Goal: Task Accomplishment & Management: Complete application form

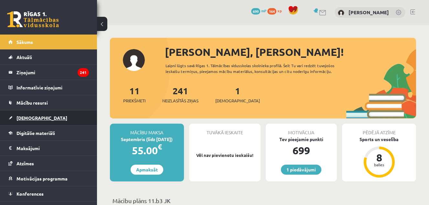
click at [28, 118] on span "[DEMOGRAPHIC_DATA]" at bounding box center [41, 118] width 51 height 6
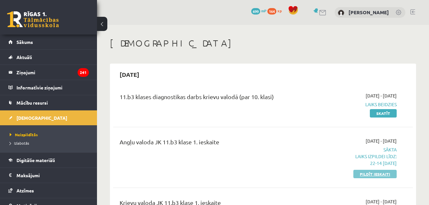
click at [383, 174] on link "Pildīt ieskaiti" at bounding box center [374, 174] width 43 height 8
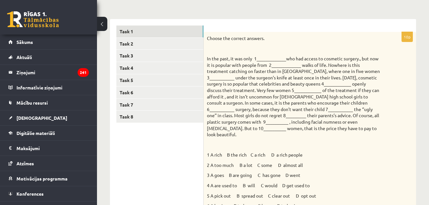
scroll to position [89, 0]
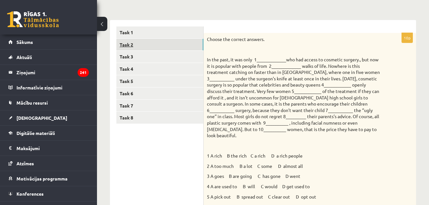
click at [197, 41] on link "Task 2" at bounding box center [159, 45] width 87 height 12
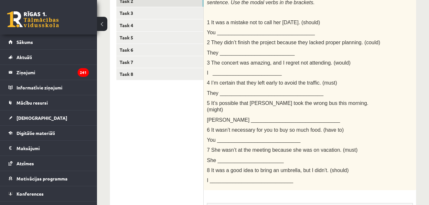
scroll to position [124, 0]
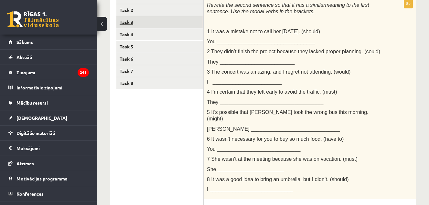
click at [179, 24] on link "Task 3" at bounding box center [159, 22] width 87 height 12
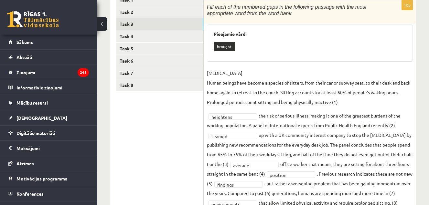
scroll to position [112, 0]
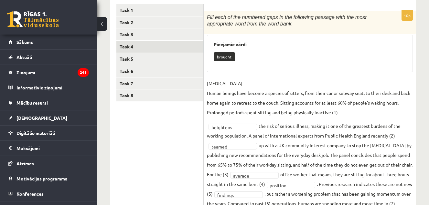
click at [175, 47] on link "Task 4" at bounding box center [159, 47] width 87 height 12
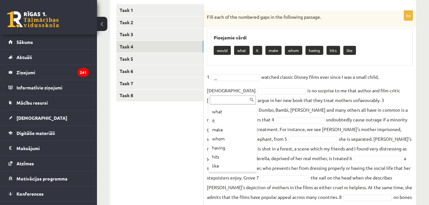
scroll to position [0, 0]
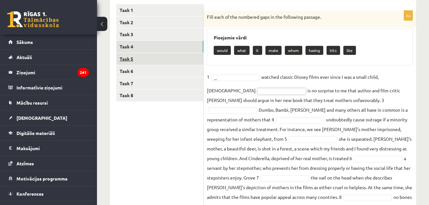
click at [165, 60] on link "Task 5" at bounding box center [159, 59] width 87 height 12
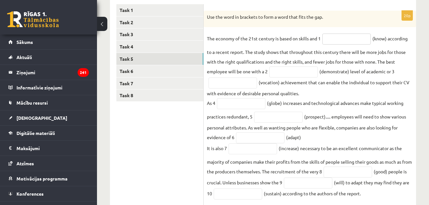
click at [333, 36] on input "text" at bounding box center [346, 39] width 48 height 11
click at [162, 46] on link "Task 4" at bounding box center [159, 47] width 87 height 12
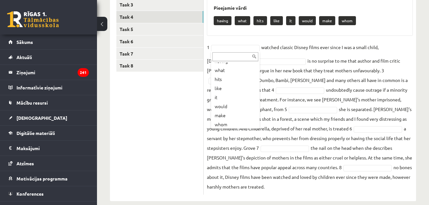
scroll to position [17, 0]
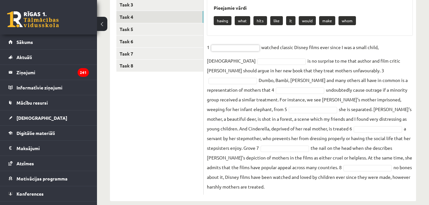
drag, startPoint x: 395, startPoint y: 41, endPoint x: 409, endPoint y: 24, distance: 22.9
click at [409, 24] on div "Pieejamie vārdi having what hits like it would make whom" at bounding box center [310, 16] width 206 height 37
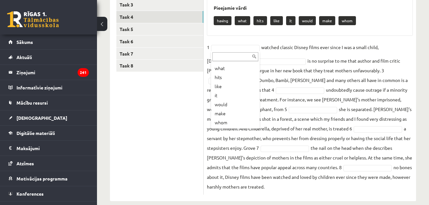
scroll to position [0, 0]
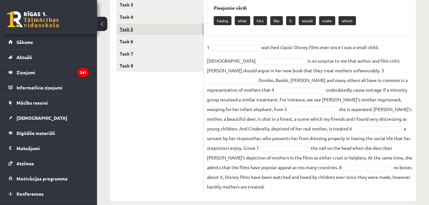
click at [139, 28] on link "Task 5" at bounding box center [159, 29] width 87 height 12
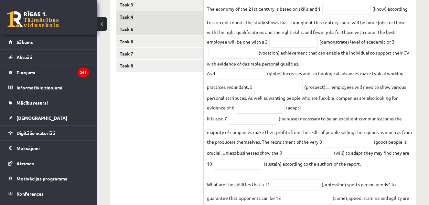
click at [142, 11] on link "Task 4" at bounding box center [159, 17] width 87 height 12
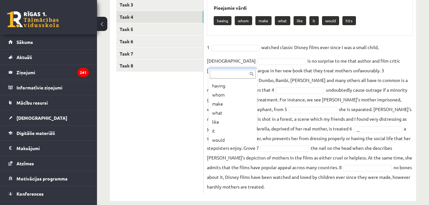
scroll to position [17, 0]
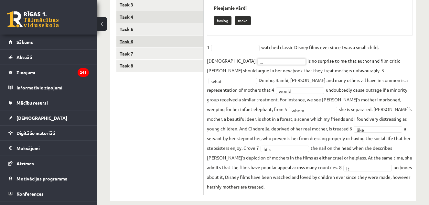
click at [137, 41] on link "Task 6" at bounding box center [159, 42] width 87 height 12
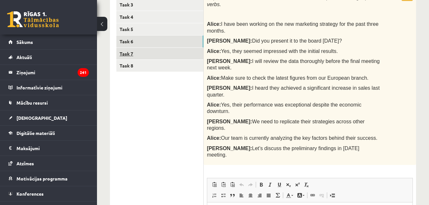
scroll to position [0, 0]
click at [146, 54] on link "Task 7" at bounding box center [159, 54] width 87 height 12
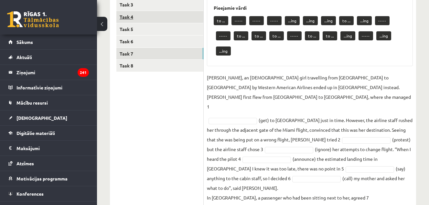
click at [141, 17] on link "Task 4" at bounding box center [159, 17] width 87 height 12
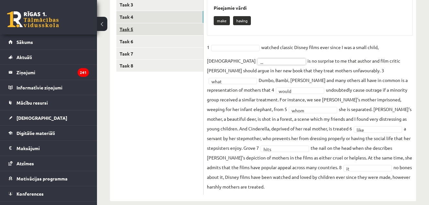
click at [163, 29] on link "Task 5" at bounding box center [159, 29] width 87 height 12
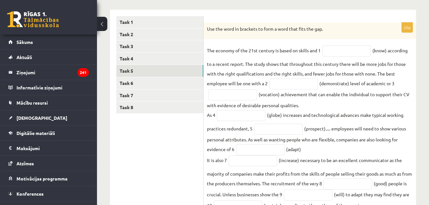
scroll to position [102, 0]
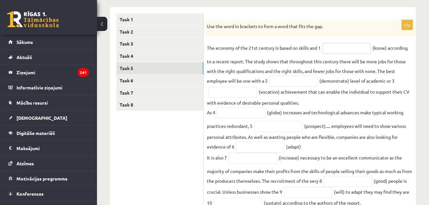
click at [350, 46] on input "text" at bounding box center [346, 48] width 48 height 11
type input "*********"
click at [294, 86] on input "text" at bounding box center [293, 81] width 48 height 11
type input "**********"
click at [242, 95] on input "text" at bounding box center [232, 92] width 48 height 11
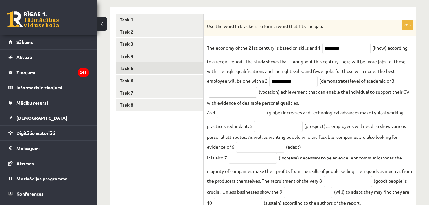
type input "*"
type input "**********"
click at [233, 115] on input "text" at bounding box center [241, 113] width 48 height 11
type input "**********"
click at [262, 128] on input "text" at bounding box center [278, 126] width 48 height 11
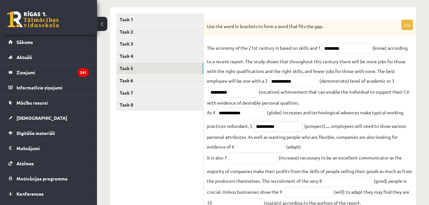
type input "**********"
click at [272, 151] on input "text" at bounding box center [260, 147] width 48 height 11
type input "**********"
click at [256, 159] on input "text" at bounding box center [252, 158] width 48 height 11
type input "**********"
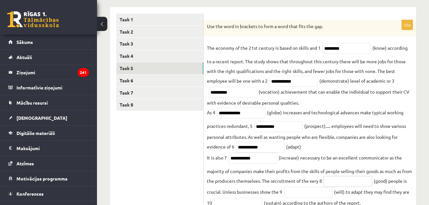
click at [342, 186] on input "text" at bounding box center [347, 181] width 48 height 11
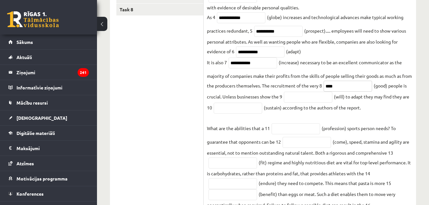
scroll to position [200, 0]
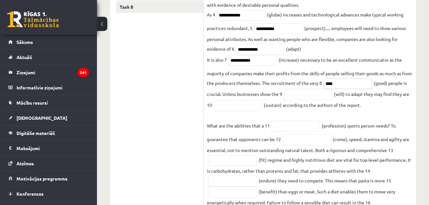
type input "****"
click at [262, 110] on input "text" at bounding box center [237, 105] width 48 height 11
type input "**********"
click at [283, 129] on input "text" at bounding box center [295, 126] width 48 height 11
type input "**********"
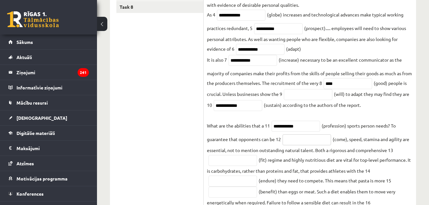
click at [297, 141] on input "text" at bounding box center [306, 139] width 48 height 11
type input "********"
click at [242, 161] on input "text" at bounding box center [232, 160] width 48 height 11
type input "*******"
click at [246, 180] on input "text" at bounding box center [232, 181] width 48 height 11
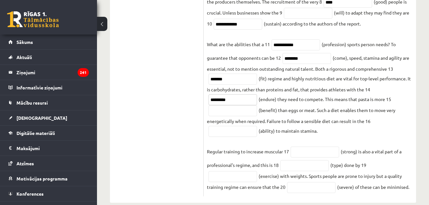
scroll to position [283, 0]
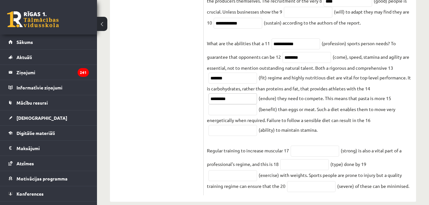
type input "*********"
click at [251, 112] on input "text" at bounding box center [232, 109] width 48 height 11
type input "**********"
click at [234, 132] on input "text" at bounding box center [232, 130] width 48 height 11
type input "*********"
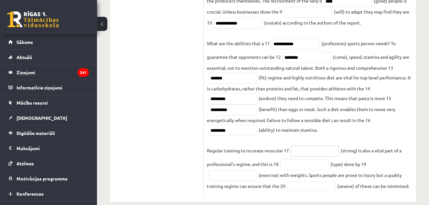
click at [314, 153] on input "text" at bounding box center [314, 151] width 48 height 11
type input "********"
click at [289, 167] on input "text" at bounding box center [304, 164] width 48 height 11
type input "*********"
click at [239, 179] on input "text" at bounding box center [232, 175] width 48 height 11
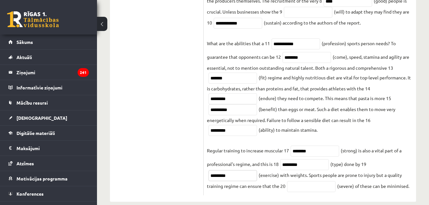
type input "*********"
click at [295, 188] on input "text" at bounding box center [311, 186] width 48 height 11
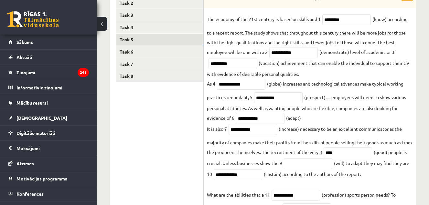
scroll to position [130, 0]
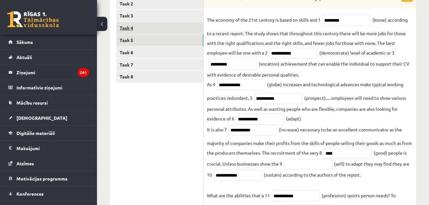
type input "********"
click at [182, 26] on link "Task 4" at bounding box center [159, 28] width 87 height 12
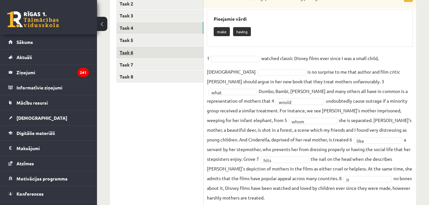
click at [157, 52] on link "Task 6" at bounding box center [159, 53] width 87 height 12
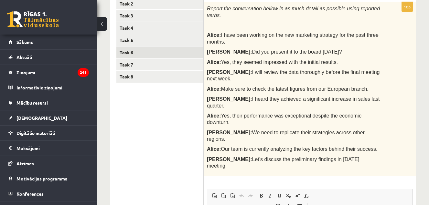
scroll to position [0, 0]
click at [172, 66] on link "Task 7" at bounding box center [159, 65] width 87 height 12
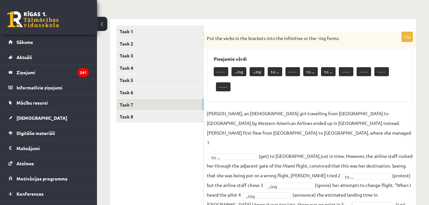
scroll to position [90, 0]
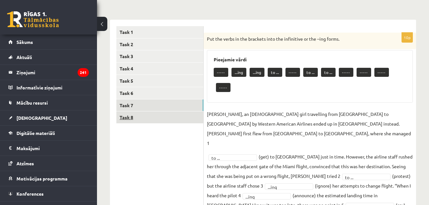
click at [187, 114] on link "Task 8" at bounding box center [159, 117] width 87 height 12
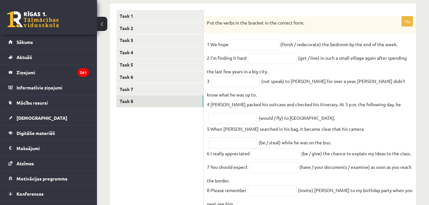
scroll to position [100, 0]
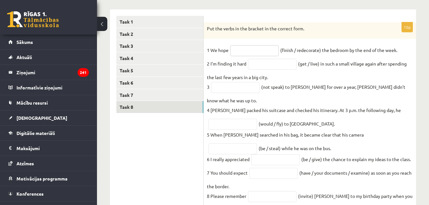
click at [263, 46] on input "text" at bounding box center [254, 50] width 48 height 11
click at [262, 50] on input "text" at bounding box center [254, 50] width 48 height 11
click at [259, 53] on input "text" at bounding box center [254, 50] width 48 height 11
type input "**"
click at [267, 67] on input "text" at bounding box center [272, 64] width 48 height 11
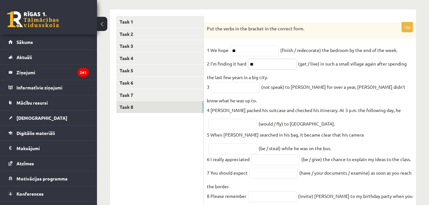
type input "**"
click at [235, 91] on input "text" at bounding box center [235, 87] width 48 height 11
type input "**********"
click at [236, 126] on input "text" at bounding box center [232, 124] width 48 height 11
type input "**"
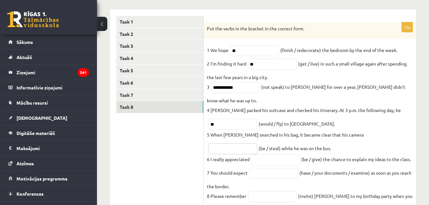
click at [257, 143] on input "text" at bounding box center [232, 148] width 48 height 11
type input "**********"
click at [286, 161] on input "text" at bounding box center [275, 159] width 48 height 11
type input "**********"
click at [275, 179] on input "text" at bounding box center [273, 173] width 48 height 11
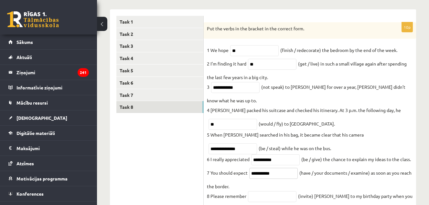
type input "**********"
click at [268, 196] on input "text" at bounding box center [272, 196] width 48 height 11
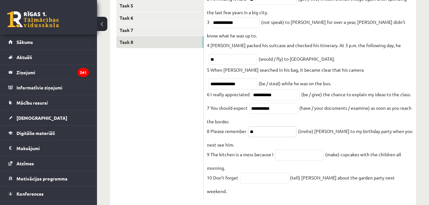
scroll to position [169, 0]
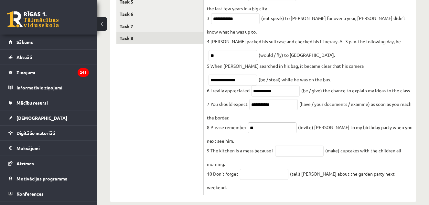
type input "**"
click at [311, 156] on input "text" at bounding box center [299, 151] width 48 height 11
type input "**********"
click at [252, 180] on input "text" at bounding box center [264, 174] width 48 height 11
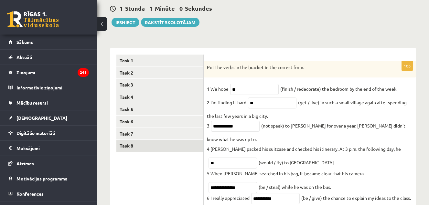
scroll to position [66, 0]
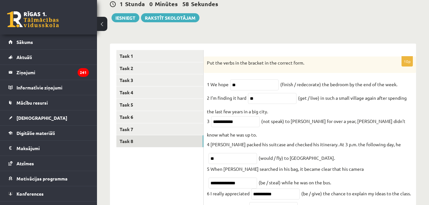
type input "*******"
click at [267, 84] on input "**" at bounding box center [254, 84] width 48 height 11
click at [140, 141] on link "Task 8" at bounding box center [159, 141] width 87 height 12
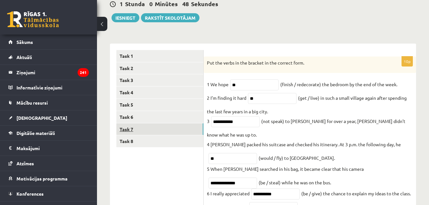
click at [140, 129] on link "Task 7" at bounding box center [159, 129] width 87 height 12
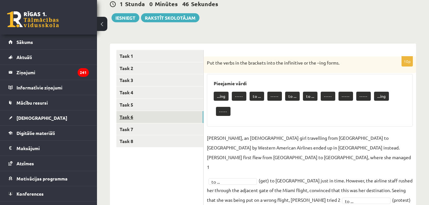
click at [144, 115] on link "Task 6" at bounding box center [159, 117] width 87 height 12
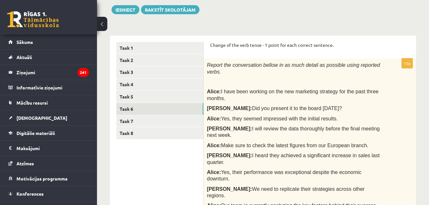
scroll to position [70, 0]
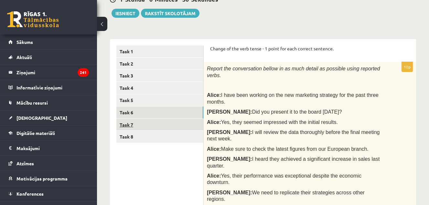
click at [178, 125] on link "Task 7" at bounding box center [159, 125] width 87 height 12
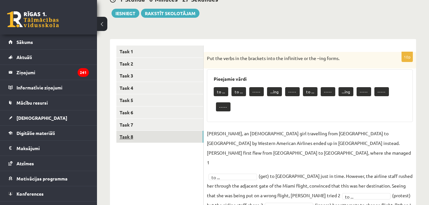
click at [153, 137] on link "Task 8" at bounding box center [159, 137] width 87 height 12
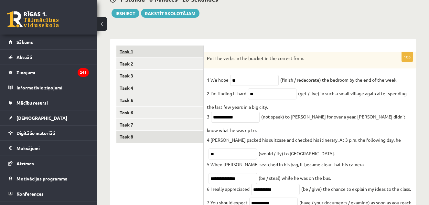
click at [165, 50] on link "Task 1" at bounding box center [159, 52] width 87 height 12
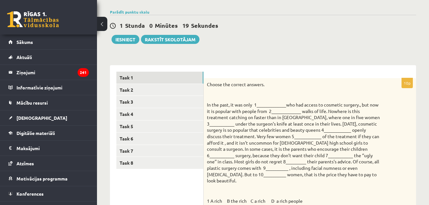
scroll to position [52, 0]
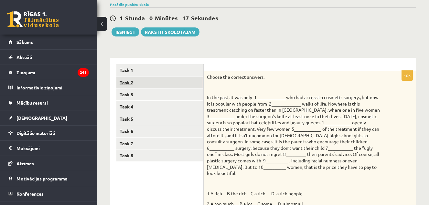
click at [156, 80] on link "Task 2" at bounding box center [159, 83] width 87 height 12
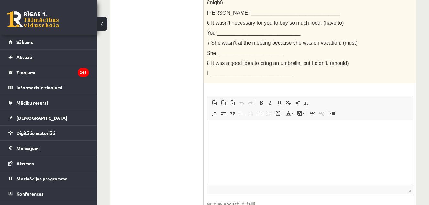
scroll to position [242, 0]
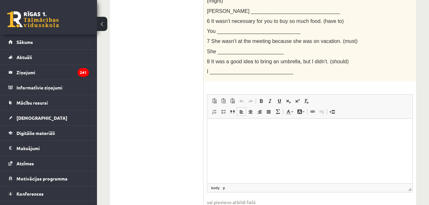
click at [276, 132] on p "Editor, wiswyg-editor-user-answer-47024825522640" at bounding box center [309, 128] width 192 height 7
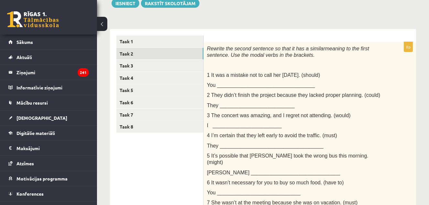
scroll to position [80, 0]
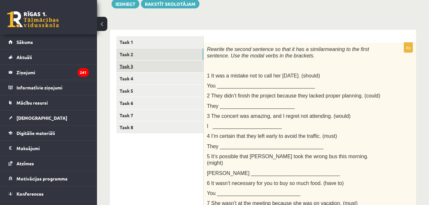
click at [181, 62] on link "Task 3" at bounding box center [159, 66] width 87 height 12
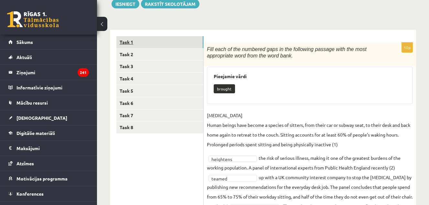
click at [184, 47] on link "Task 1" at bounding box center [159, 42] width 87 height 12
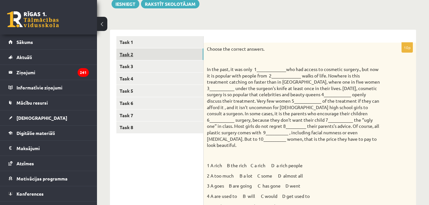
click at [185, 53] on link "Task 2" at bounding box center [159, 54] width 87 height 12
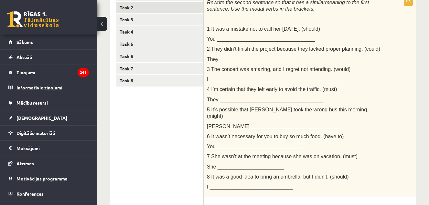
scroll to position [119, 0]
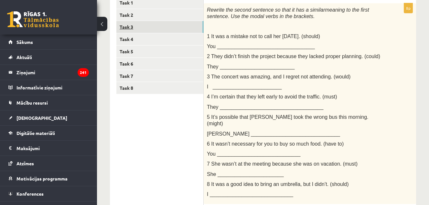
click at [164, 25] on link "Task 3" at bounding box center [159, 27] width 87 height 12
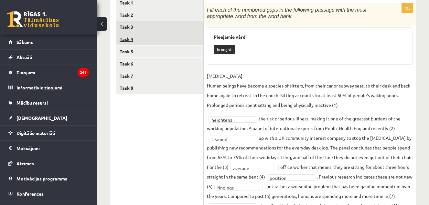
click at [163, 40] on link "Task 4" at bounding box center [159, 39] width 87 height 12
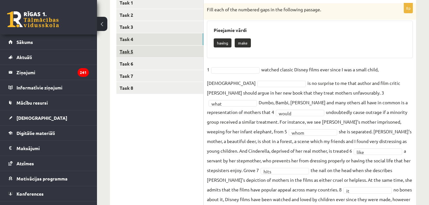
click at [163, 54] on link "Task 5" at bounding box center [159, 52] width 87 height 12
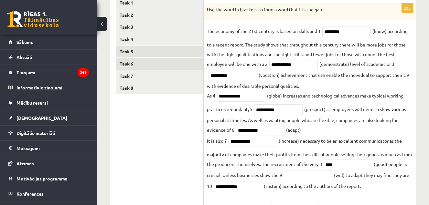
click at [163, 60] on link "Task 6" at bounding box center [159, 64] width 87 height 12
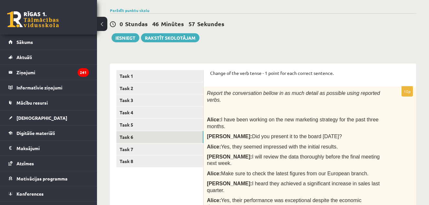
scroll to position [51, 0]
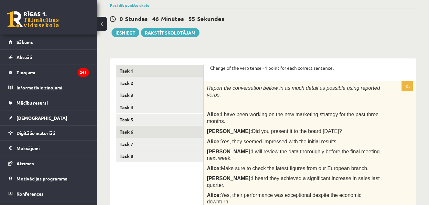
click at [192, 71] on link "Task 1" at bounding box center [159, 71] width 87 height 12
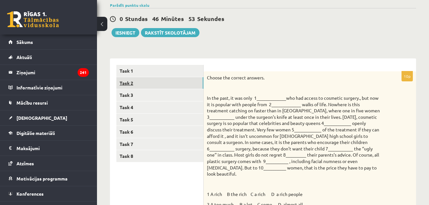
click at [187, 81] on link "Task 2" at bounding box center [159, 83] width 87 height 12
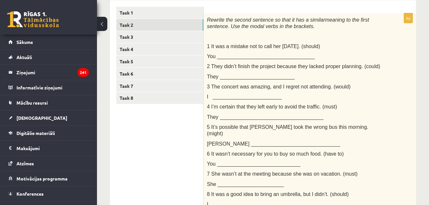
scroll to position [97, 0]
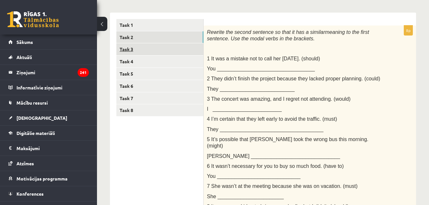
click at [182, 50] on link "Task 3" at bounding box center [159, 49] width 87 height 12
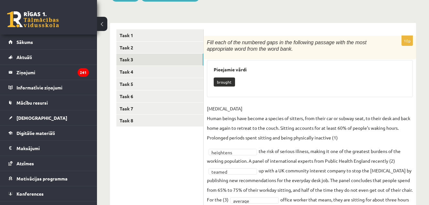
scroll to position [85, 0]
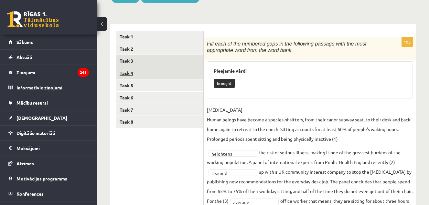
click at [197, 72] on link "Task 4" at bounding box center [159, 73] width 87 height 12
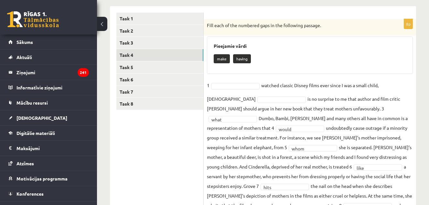
scroll to position [103, 0]
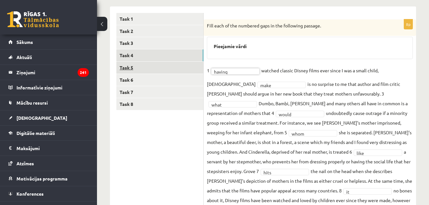
click at [173, 64] on link "Task 5" at bounding box center [159, 68] width 87 height 12
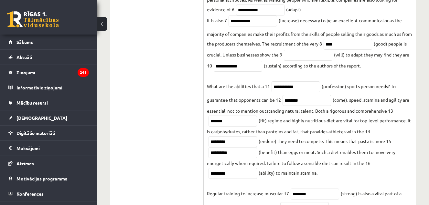
scroll to position [242, 0]
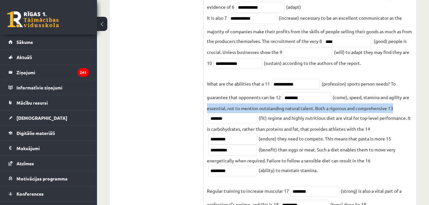
drag, startPoint x: 428, startPoint y: 103, endPoint x: 428, endPoint y: 109, distance: 6.2
click at [428, 109] on div "Angļu valoda JK 11.b3 klase 1. ieskaite , Anna Marija Sidorenkova (11.b3 JK) Pa…" at bounding box center [263, 19] width 332 height 472
drag, startPoint x: 428, startPoint y: 109, endPoint x: 424, endPoint y: 111, distance: 3.9
click at [424, 111] on div "Angļu valoda JK 11.b3 klase 1. ieskaite , Anna Marija Sidorenkova (11.b3 JK) Pa…" at bounding box center [263, 19] width 332 height 472
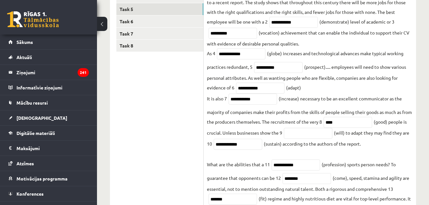
scroll to position [160, 0]
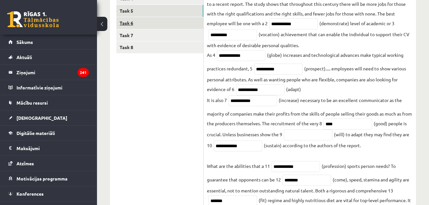
click at [179, 21] on link "Task 6" at bounding box center [159, 23] width 87 height 12
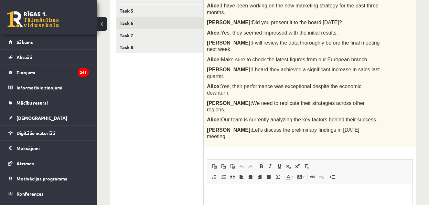
scroll to position [0, 0]
click at [193, 36] on link "Task 7" at bounding box center [159, 35] width 87 height 12
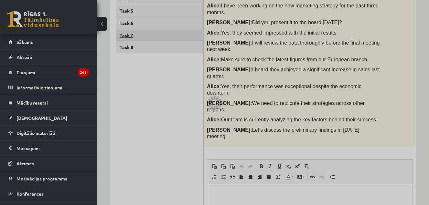
scroll to position [155, 0]
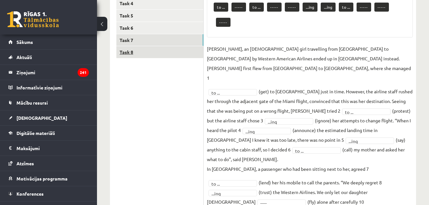
click at [190, 53] on link "Task 8" at bounding box center [159, 52] width 87 height 12
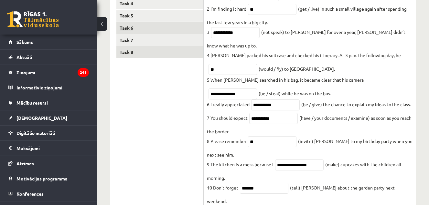
click at [185, 27] on link "Task 6" at bounding box center [159, 28] width 87 height 12
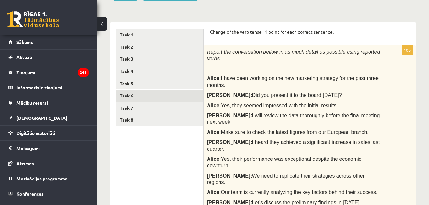
scroll to position [87, 0]
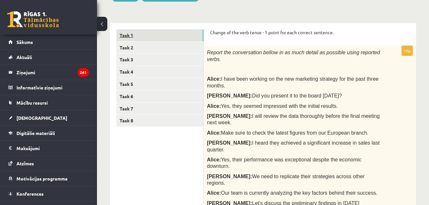
click at [183, 37] on link "Task 1" at bounding box center [159, 35] width 87 height 12
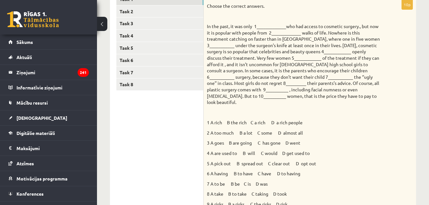
scroll to position [119, 0]
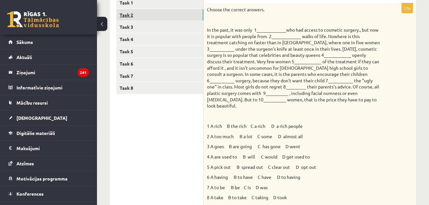
click at [160, 16] on link "Task 2" at bounding box center [159, 15] width 87 height 12
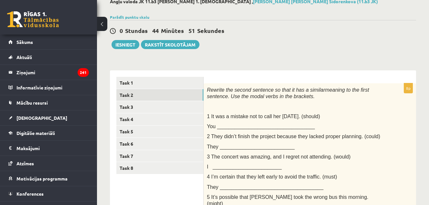
scroll to position [37, 0]
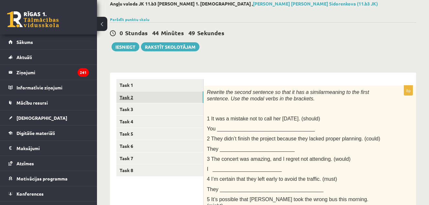
click at [184, 102] on link "Task 2" at bounding box center [159, 97] width 87 height 12
click at [187, 112] on link "Task 3" at bounding box center [159, 109] width 87 height 12
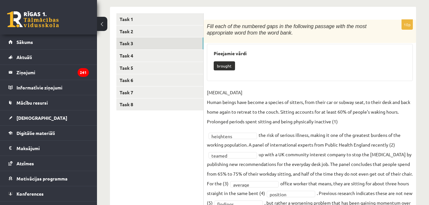
scroll to position [80, 0]
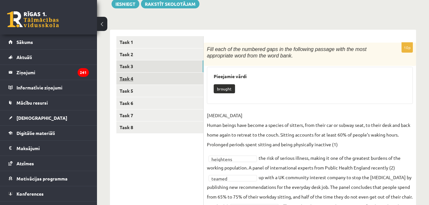
click at [179, 83] on link "Task 4" at bounding box center [159, 79] width 87 height 12
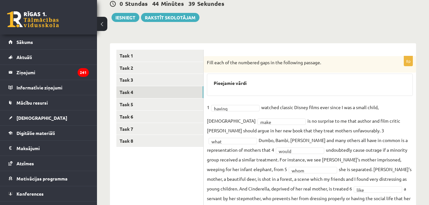
scroll to position [65, 0]
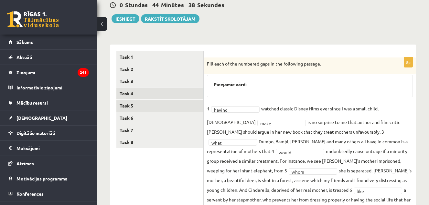
click at [191, 102] on link "Task 5" at bounding box center [159, 106] width 87 height 12
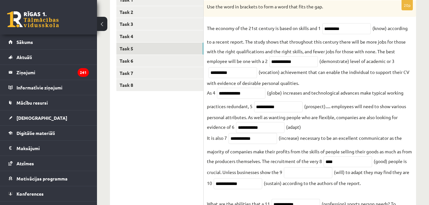
scroll to position [97, 0]
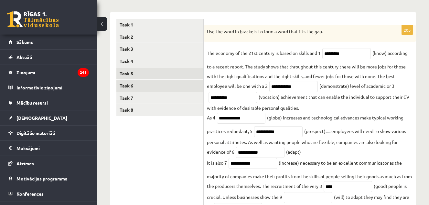
click at [188, 85] on link "Task 6" at bounding box center [159, 86] width 87 height 12
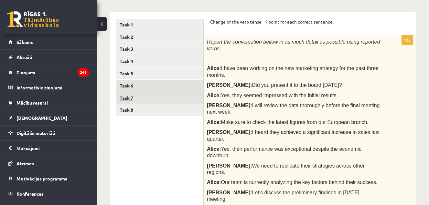
scroll to position [0, 0]
click at [187, 99] on link "Task 7" at bounding box center [159, 98] width 87 height 12
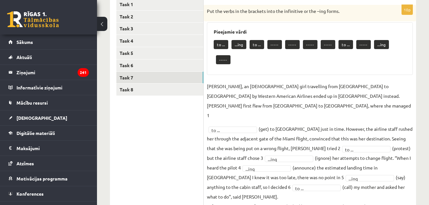
scroll to position [155, 0]
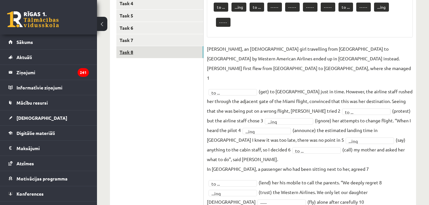
click at [192, 51] on link "Task 8" at bounding box center [159, 52] width 87 height 12
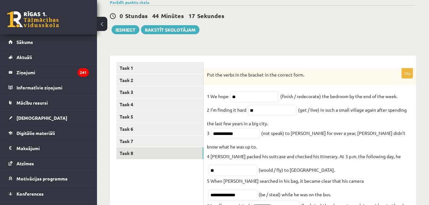
scroll to position [53, 0]
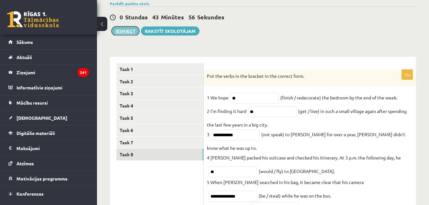
click at [124, 32] on button "Iesniegt" at bounding box center [125, 30] width 28 height 9
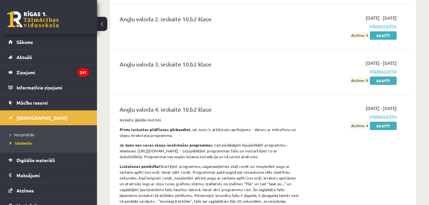
scroll to position [89, 0]
